Goal: Information Seeking & Learning: Learn about a topic

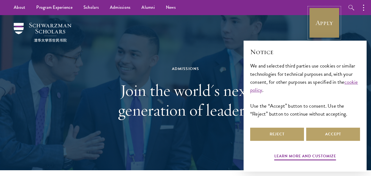
click at [324, 32] on link "Apply" at bounding box center [324, 22] width 31 height 31
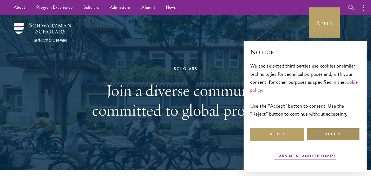
click at [334, 135] on button "Accept" at bounding box center [333, 134] width 54 height 13
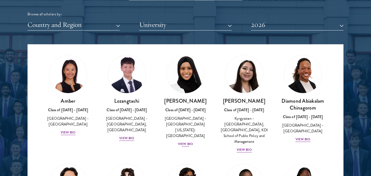
scroll to position [9, 0]
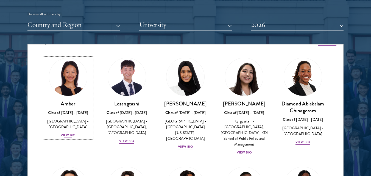
click at [67, 133] on div "View Bio" at bounding box center [68, 135] width 15 height 5
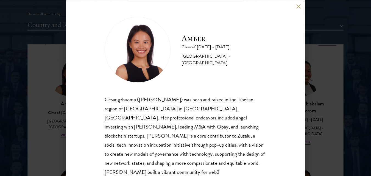
scroll to position [35, 0]
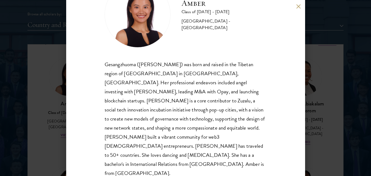
click at [308, 13] on div "Amber Class of [DATE] - [DATE] [GEOGRAPHIC_DATA] - [GEOGRAPHIC_DATA] Gesangzhuo…" at bounding box center [185, 88] width 371 height 176
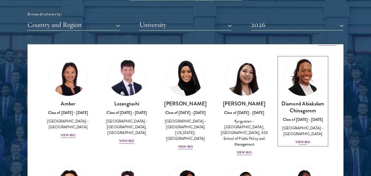
click at [297, 143] on div "View Bio" at bounding box center [302, 141] width 15 height 5
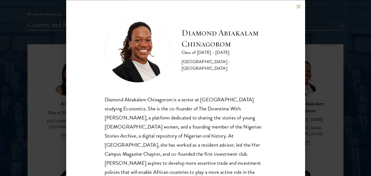
scroll to position [17, 0]
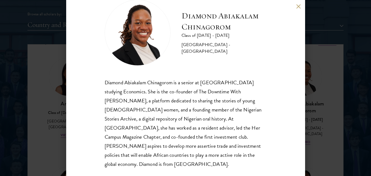
click at [297, 7] on button at bounding box center [298, 6] width 5 height 5
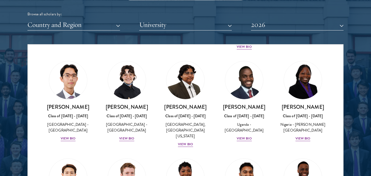
scroll to position [115, 0]
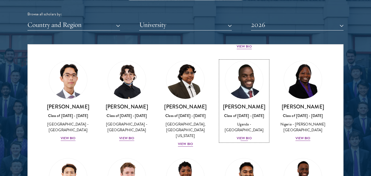
click at [243, 141] on div "View Bio" at bounding box center [244, 138] width 15 height 5
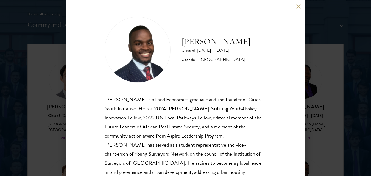
scroll to position [26, 0]
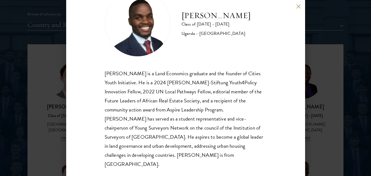
click at [299, 7] on button at bounding box center [298, 6] width 5 height 5
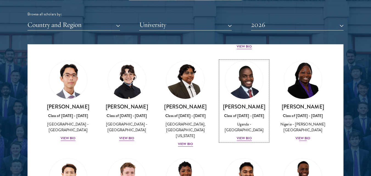
scroll to position [134, 0]
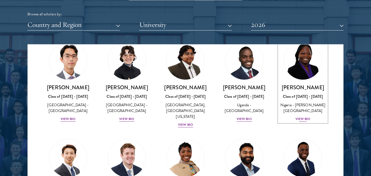
click at [301, 122] on div "View Bio" at bounding box center [302, 118] width 15 height 5
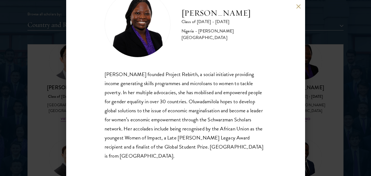
scroll to position [26, 0]
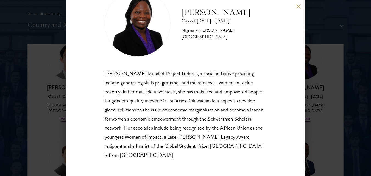
click at [300, 6] on button at bounding box center [298, 6] width 5 height 5
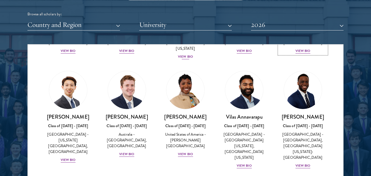
scroll to position [203, 0]
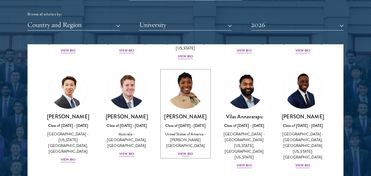
click at [184, 151] on div "View Bio" at bounding box center [185, 153] width 15 height 5
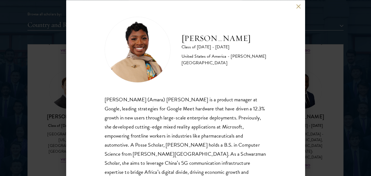
scroll to position [26, 0]
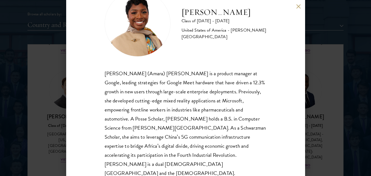
click at [298, 8] on button at bounding box center [298, 6] width 5 height 5
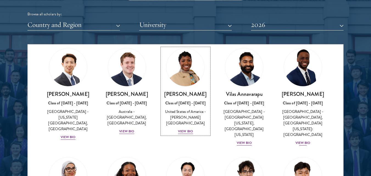
scroll to position [225, 0]
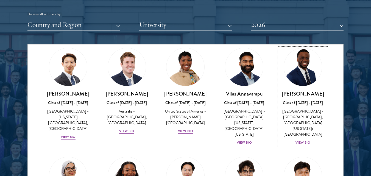
click at [302, 140] on div "View Bio" at bounding box center [302, 142] width 15 height 5
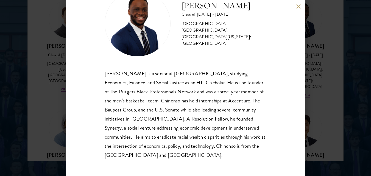
scroll to position [721, 0]
click at [300, 6] on button at bounding box center [298, 6] width 5 height 5
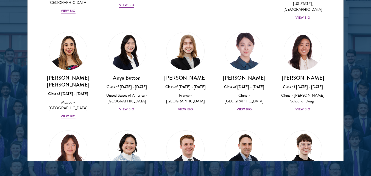
scroll to position [413, 0]
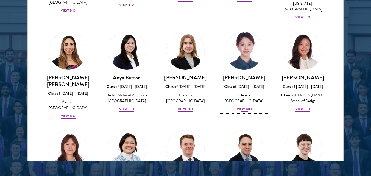
click at [244, 82] on div "[PERSON_NAME] Class of [DATE] - [DATE] [GEOGRAPHIC_DATA] - [GEOGRAPHIC_DATA] Vi…" at bounding box center [244, 93] width 48 height 38
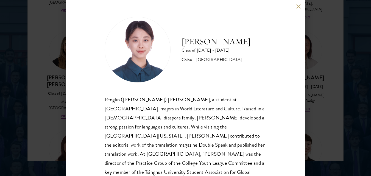
scroll to position [26, 0]
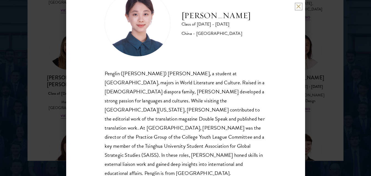
click at [301, 6] on button at bounding box center [298, 6] width 5 height 5
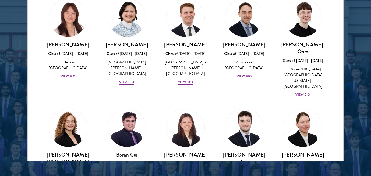
scroll to position [544, 0]
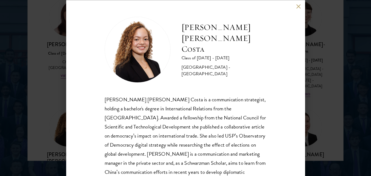
scroll to position [26, 0]
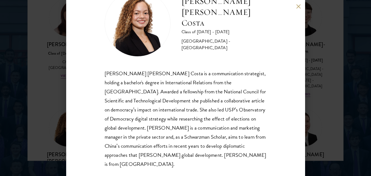
click at [298, 6] on button at bounding box center [298, 6] width 5 height 5
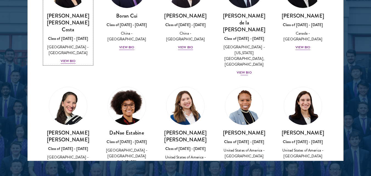
scroll to position [698, 0]
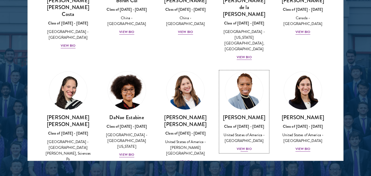
click at [240, 146] on div "View Bio" at bounding box center [244, 148] width 15 height 5
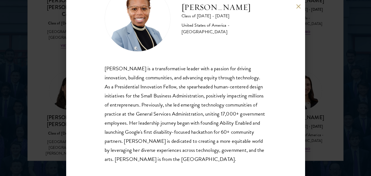
scroll to position [35, 0]
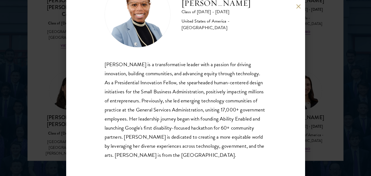
click at [299, 5] on button at bounding box center [298, 6] width 5 height 5
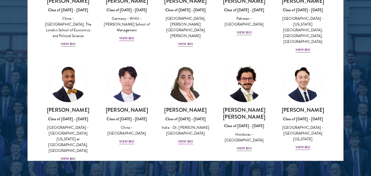
scroll to position [1241, 0]
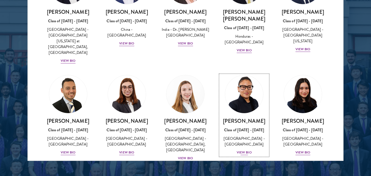
click at [245, 150] on div "View Bio" at bounding box center [244, 152] width 15 height 5
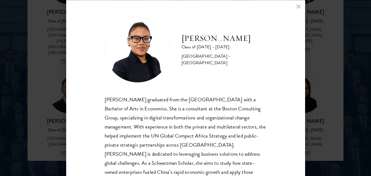
scroll to position [26, 0]
